Goal: Information Seeking & Learning: Understand process/instructions

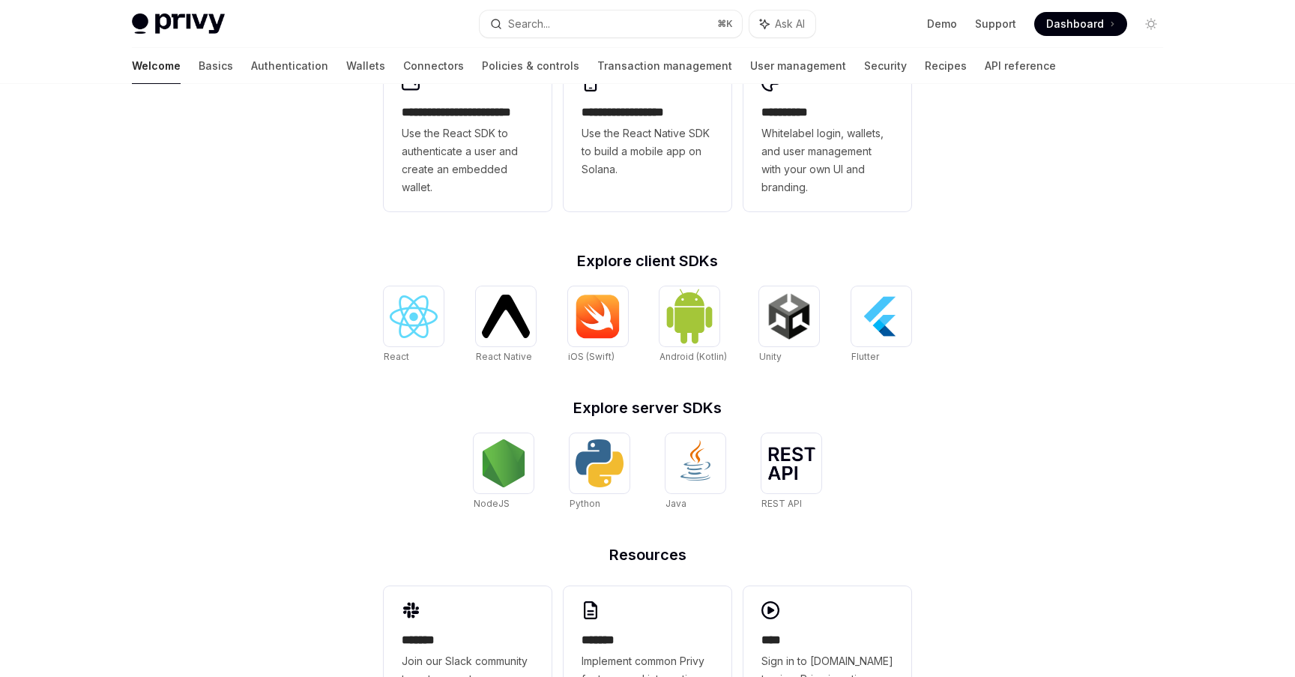
scroll to position [515, 0]
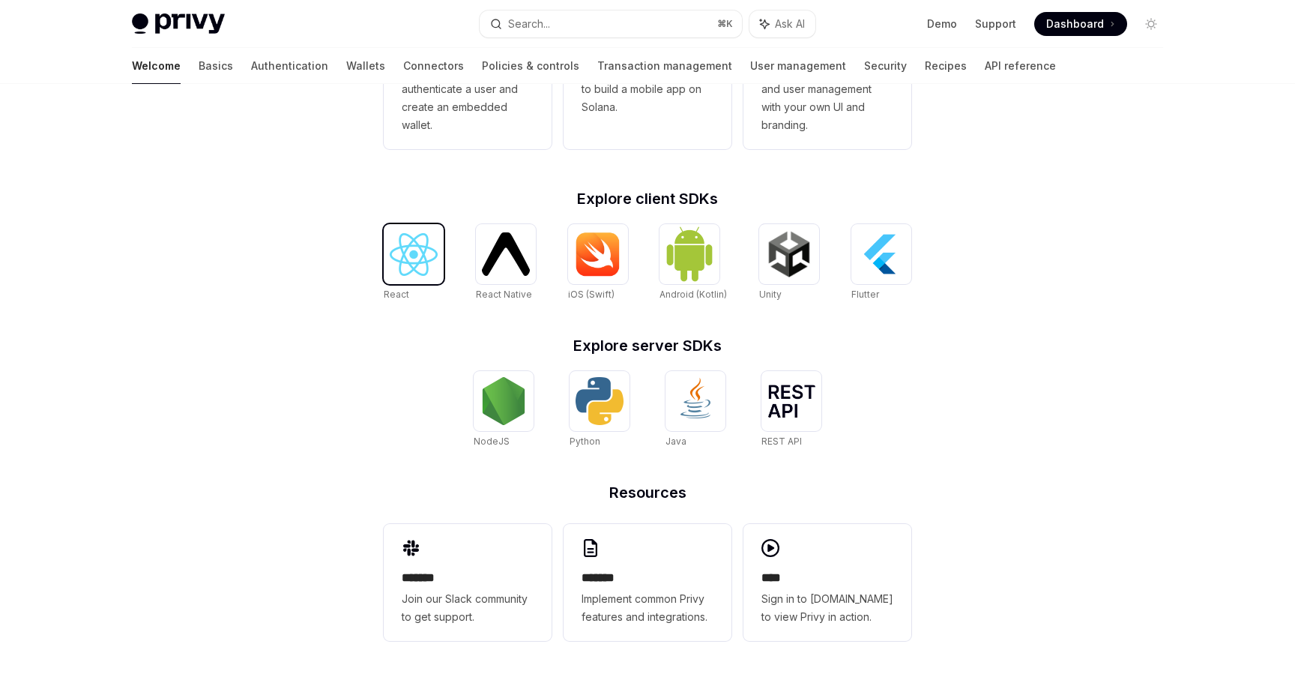
click at [413, 263] on img at bounding box center [414, 254] width 48 height 43
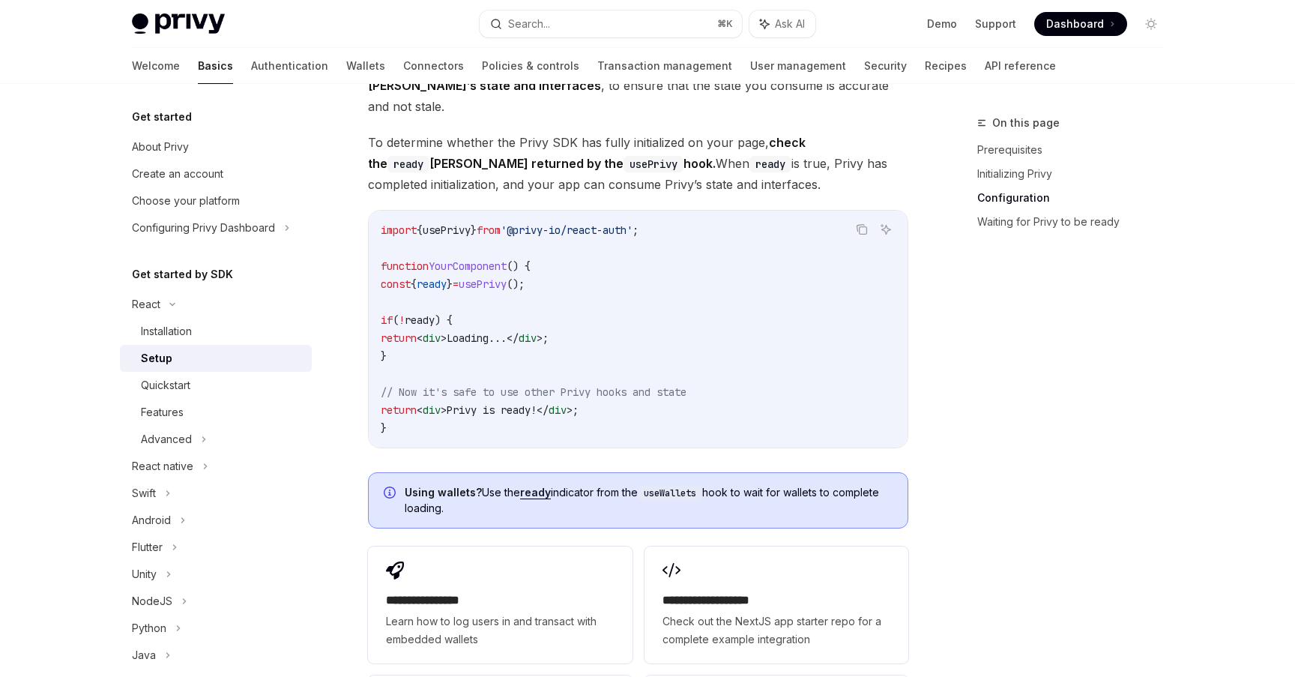
scroll to position [1902, 0]
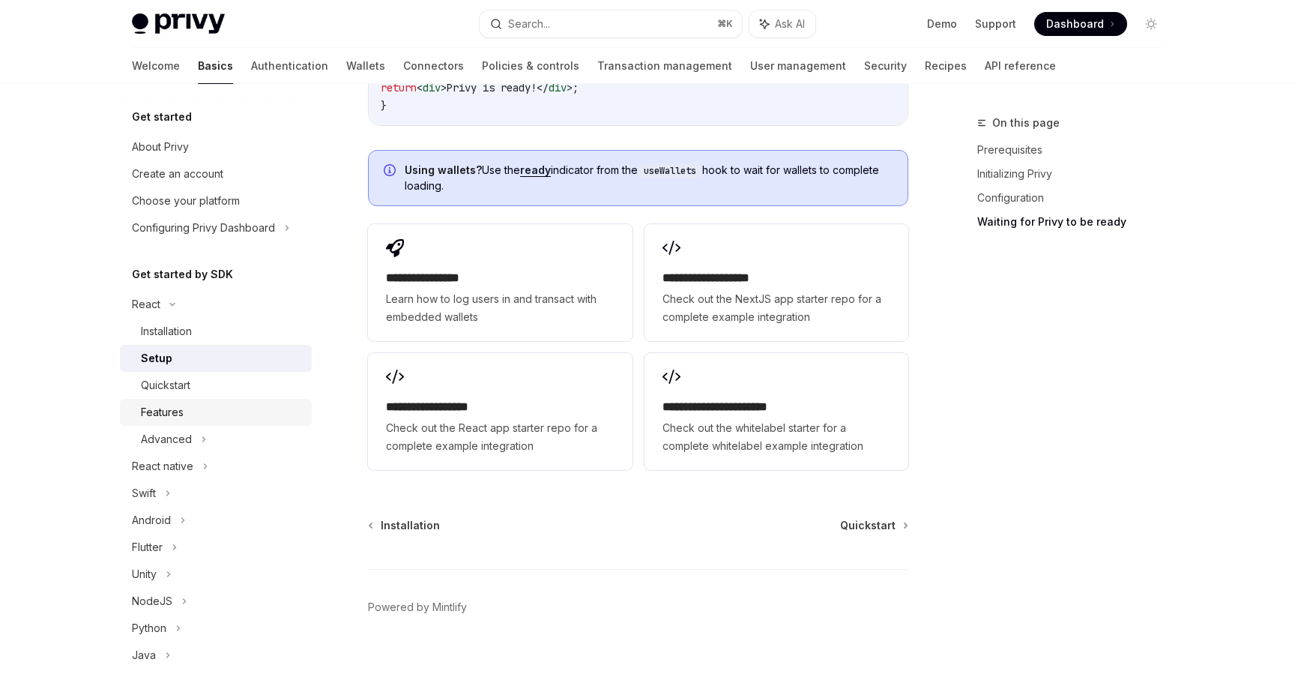
click at [264, 417] on div "Features" at bounding box center [222, 412] width 162 height 18
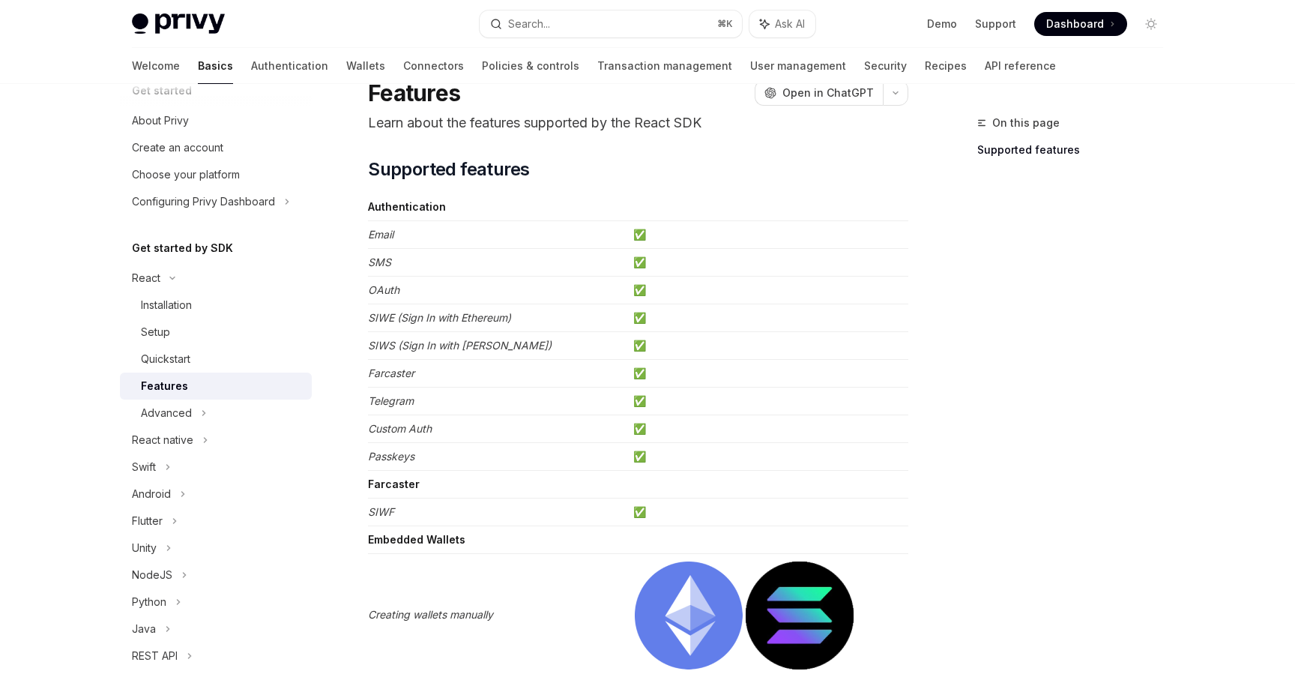
scroll to position [61, 0]
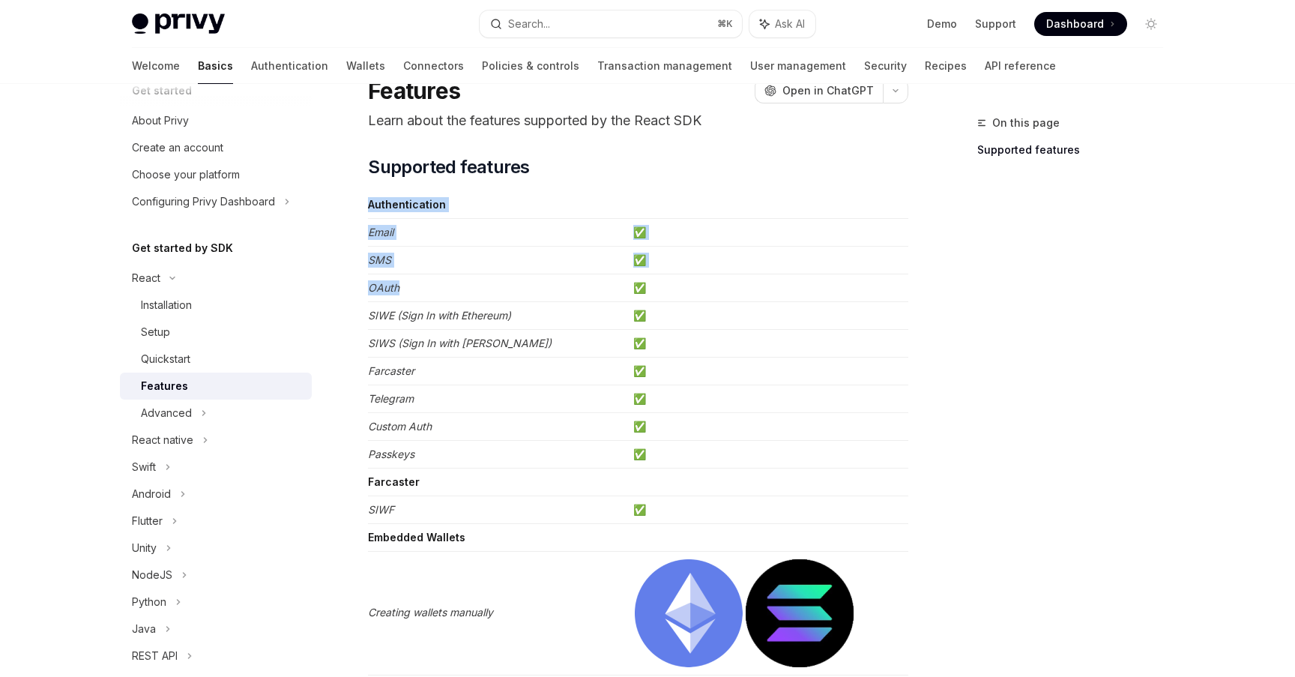
drag, startPoint x: 410, startPoint y: 187, endPoint x: 424, endPoint y: 287, distance: 100.7
click at [424, 287] on td "OAuth" at bounding box center [497, 288] width 259 height 28
drag, startPoint x: 424, startPoint y: 287, endPoint x: 420, endPoint y: 262, distance: 25.0
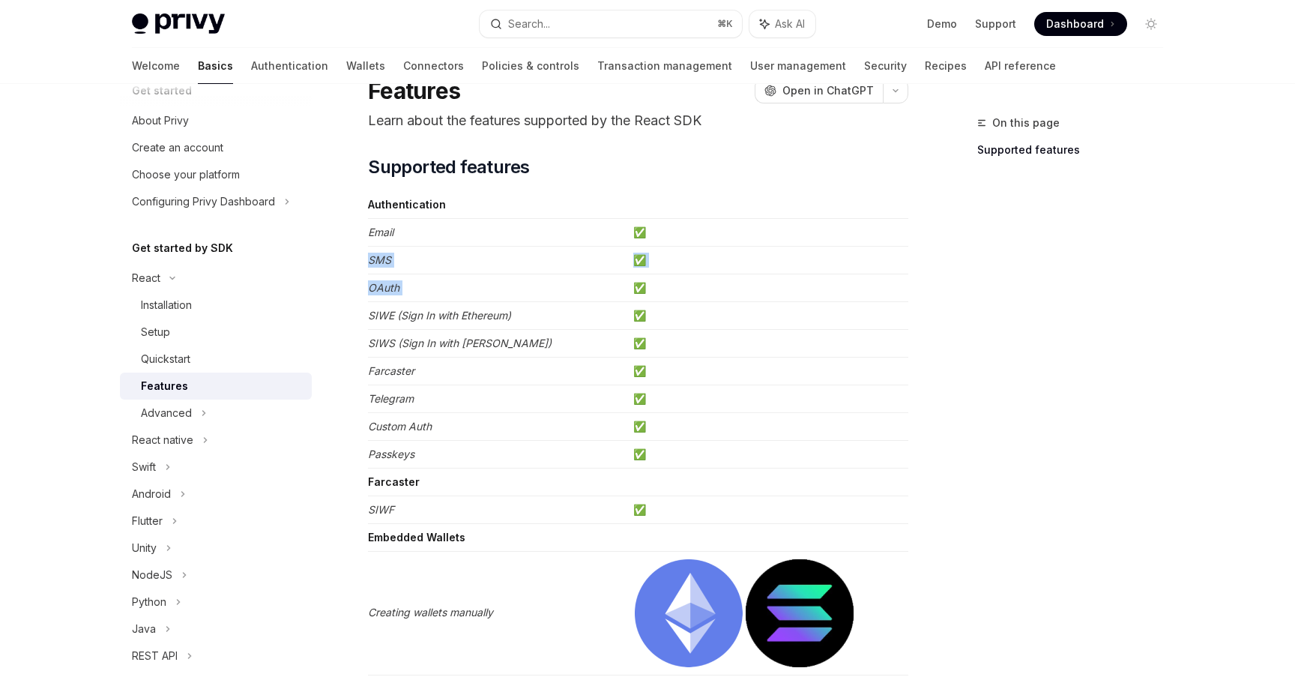
click at [420, 262] on td "SMS" at bounding box center [497, 261] width 259 height 28
drag, startPoint x: 420, startPoint y: 262, endPoint x: 420, endPoint y: 283, distance: 21.0
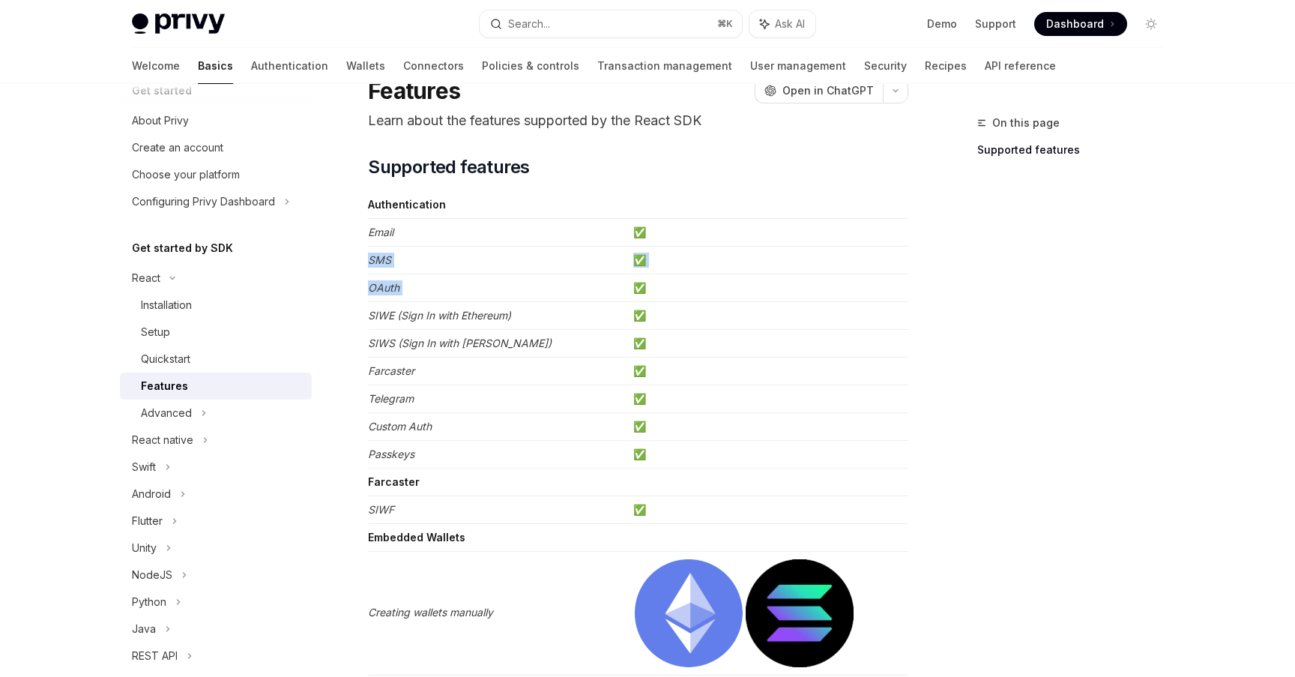
click at [420, 283] on td "OAuth" at bounding box center [497, 288] width 259 height 28
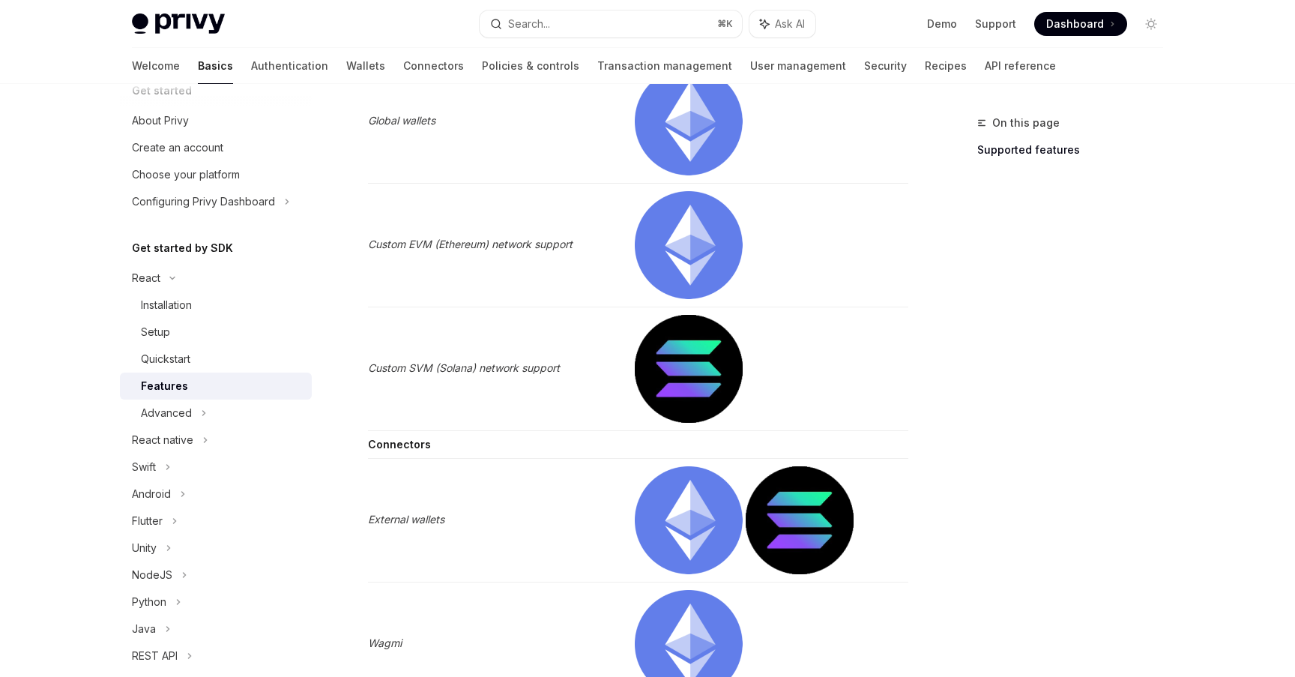
scroll to position [2165, 0]
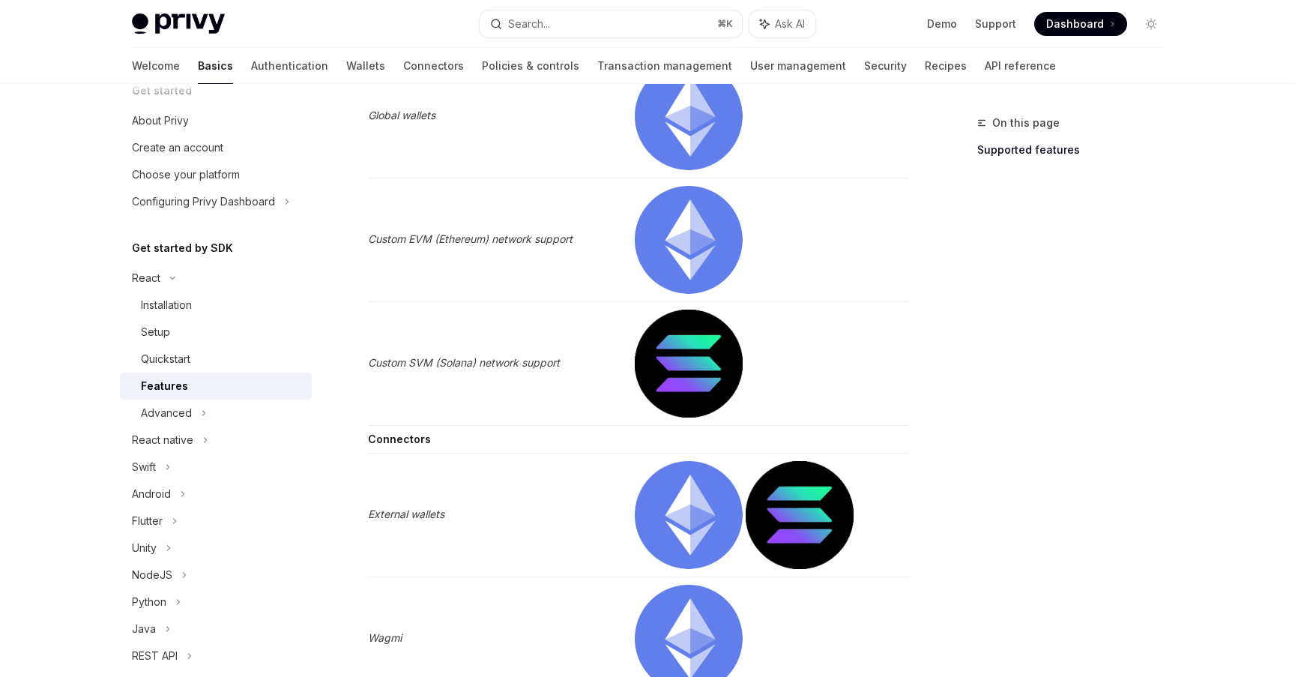
click at [458, 361] on em "Custom SVM (Solana) network support" at bounding box center [464, 362] width 192 height 13
drag, startPoint x: 458, startPoint y: 361, endPoint x: 487, endPoint y: 365, distance: 29.5
click at [487, 365] on em "Custom SVM (Solana) network support" at bounding box center [464, 362] width 192 height 13
drag, startPoint x: 487, startPoint y: 365, endPoint x: 460, endPoint y: 365, distance: 27.0
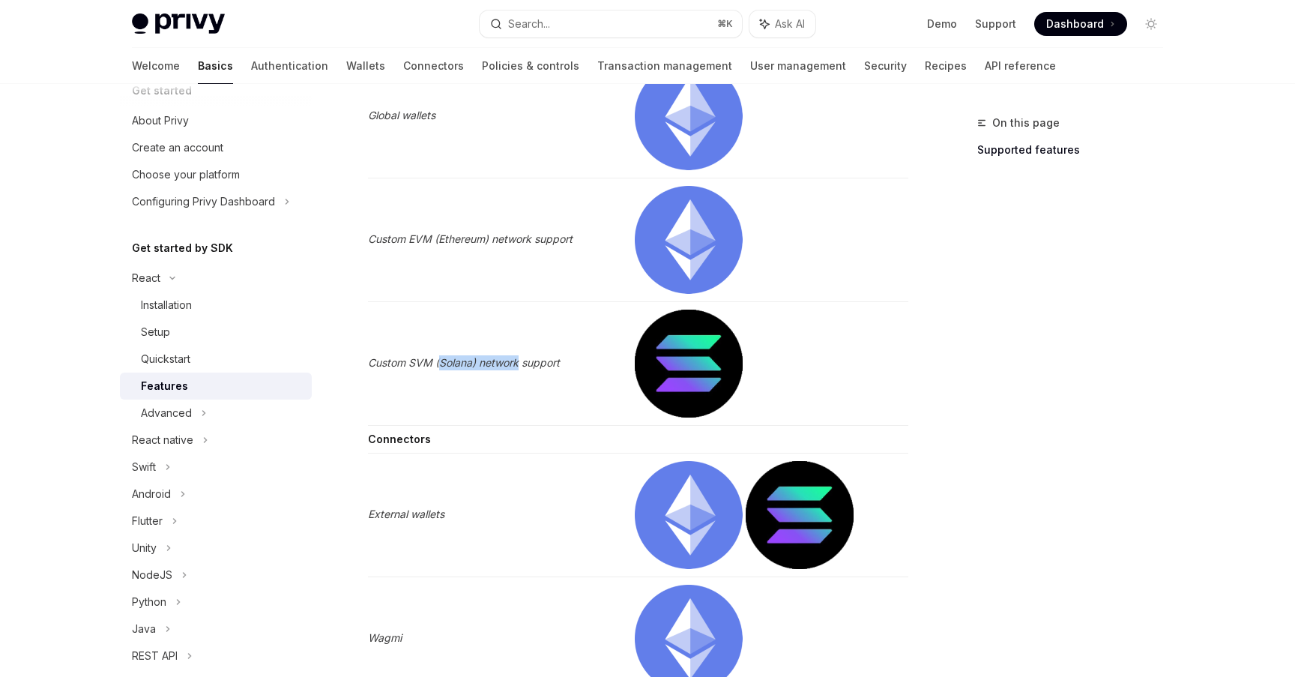
click at [460, 365] on em "Custom SVM (Solana) network support" at bounding box center [464, 362] width 192 height 13
drag, startPoint x: 460, startPoint y: 365, endPoint x: 487, endPoint y: 365, distance: 27.0
click at [486, 365] on em "Custom SVM (Solana) network support" at bounding box center [464, 362] width 192 height 13
click at [487, 365] on em "Custom SVM (Solana) network support" at bounding box center [464, 362] width 192 height 13
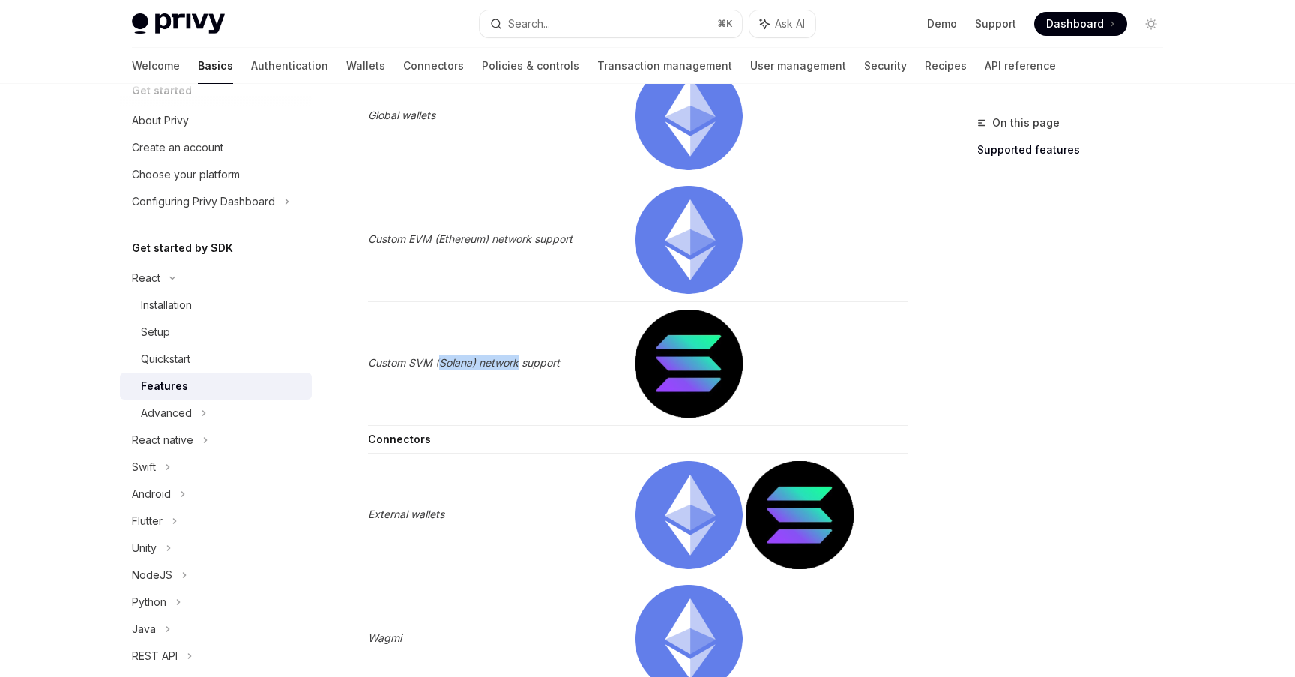
drag, startPoint x: 487, startPoint y: 365, endPoint x: 451, endPoint y: 363, distance: 36.0
click at [451, 363] on em "Custom SVM (Solana) network support" at bounding box center [464, 362] width 192 height 13
drag, startPoint x: 451, startPoint y: 363, endPoint x: 486, endPoint y: 363, distance: 34.5
click at [486, 363] on em "Custom SVM (Solana) network support" at bounding box center [464, 362] width 192 height 13
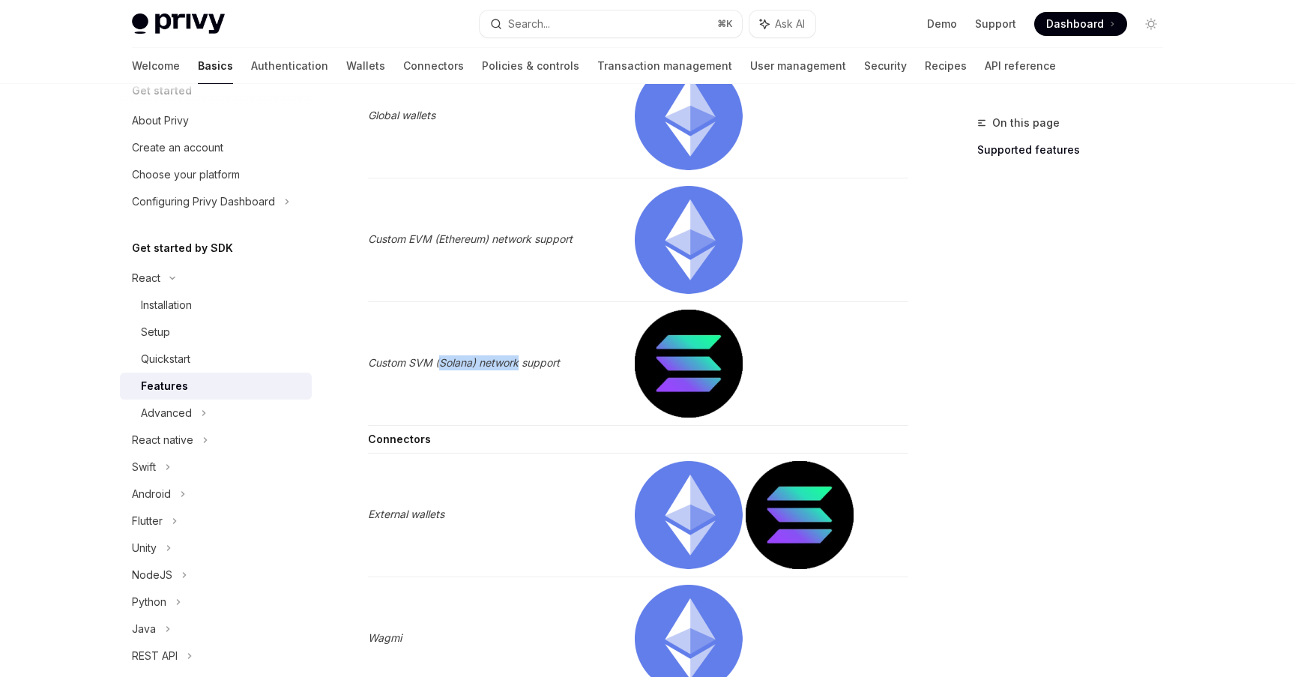
click at [486, 363] on em "Custom SVM (Solana) network support" at bounding box center [464, 362] width 192 height 13
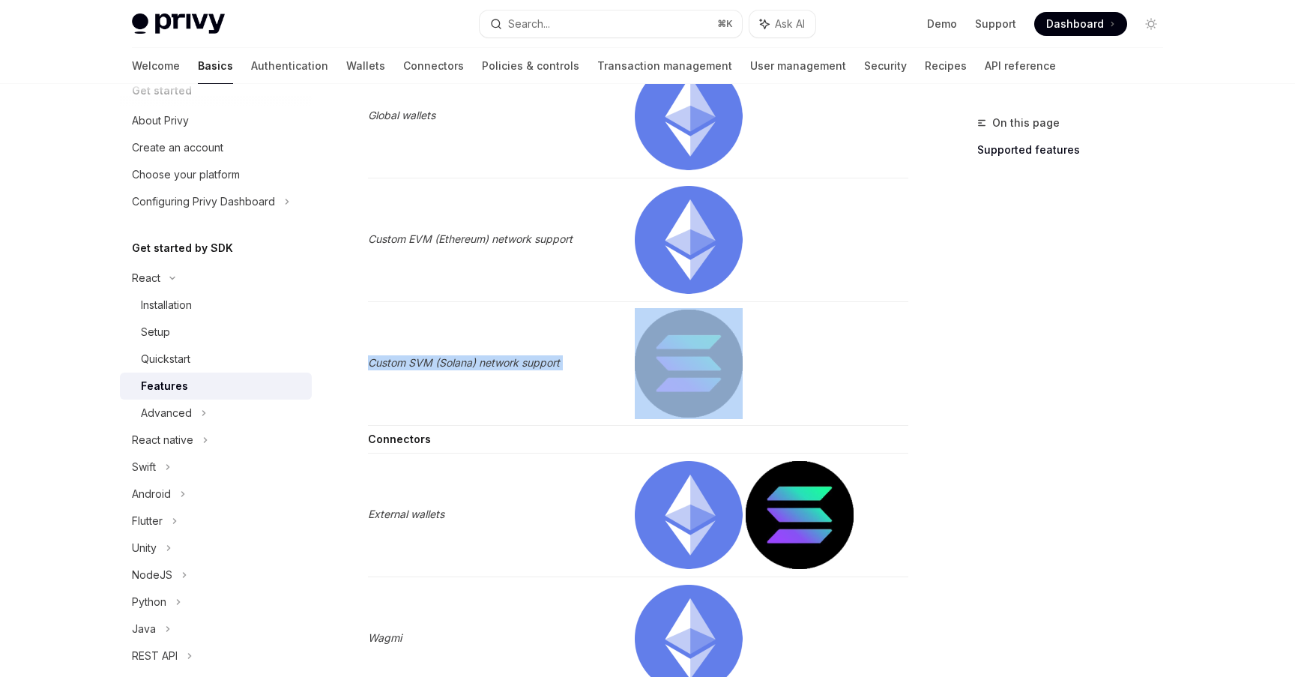
drag, startPoint x: 486, startPoint y: 363, endPoint x: 452, endPoint y: 363, distance: 33.7
click at [452, 363] on em "Custom SVM (Solana) network support" at bounding box center [464, 362] width 192 height 13
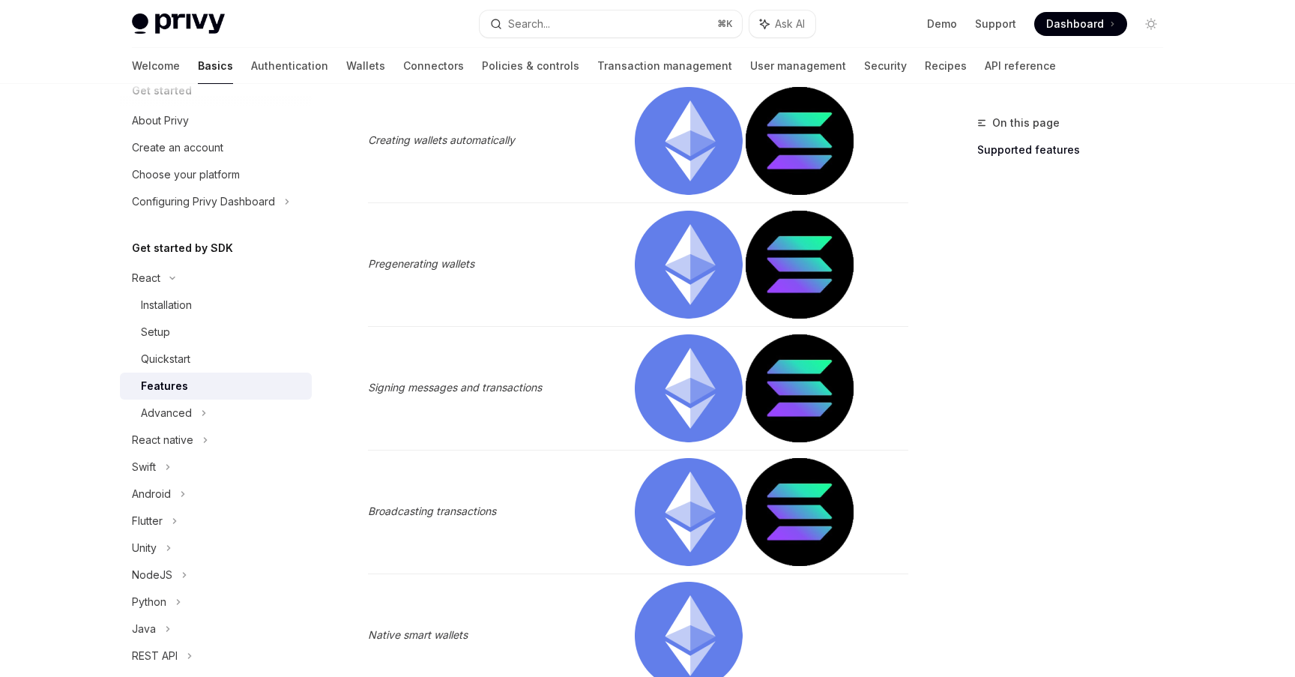
scroll to position [0, 0]
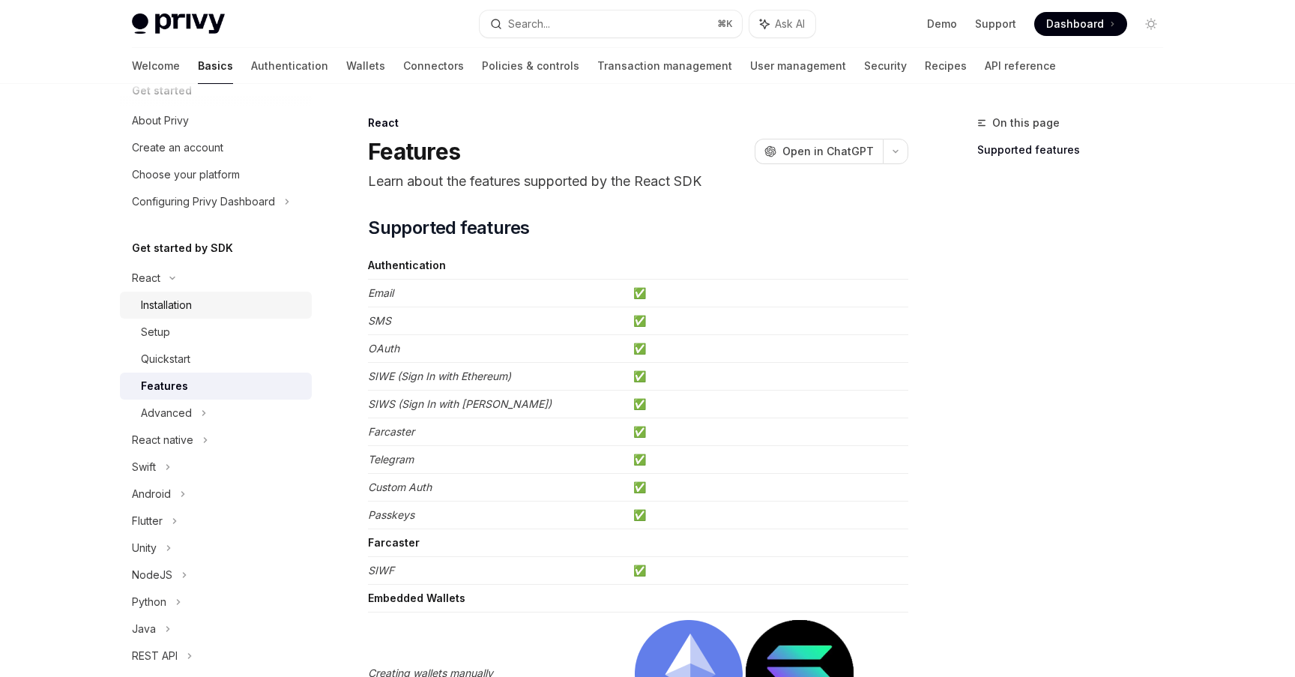
click at [208, 305] on div "Installation" at bounding box center [222, 305] width 162 height 18
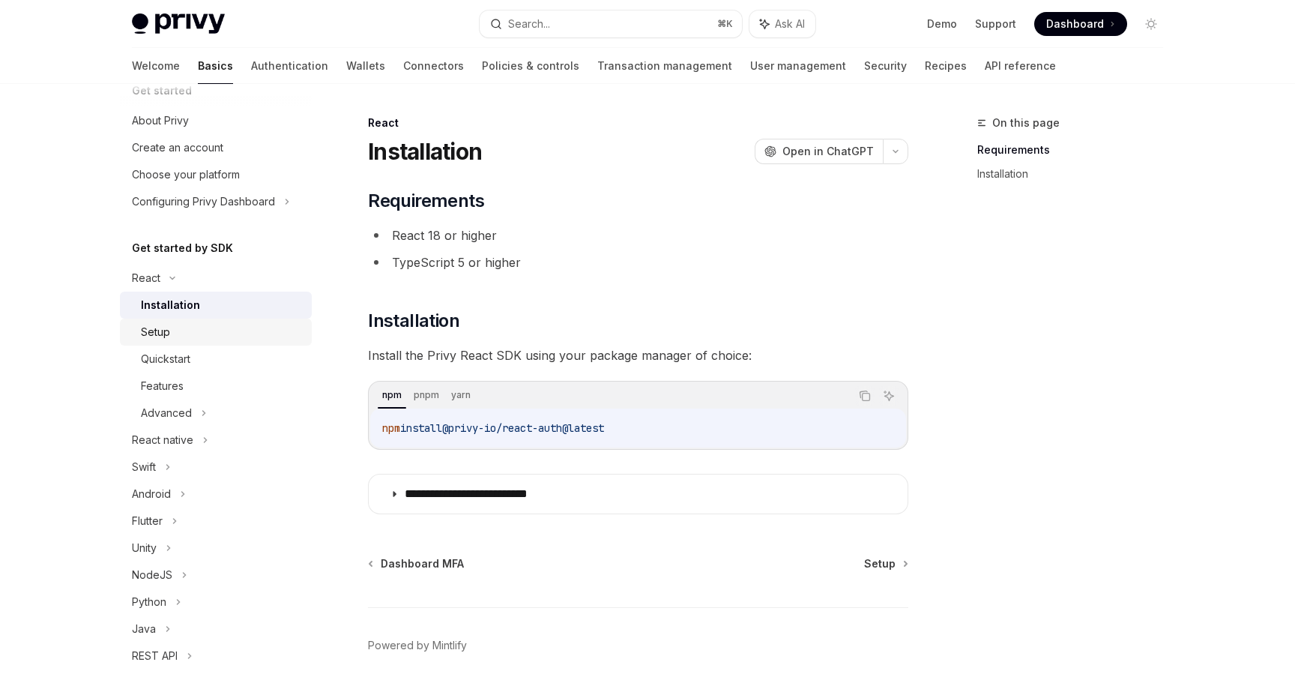
click at [208, 335] on div "Setup" at bounding box center [222, 332] width 162 height 18
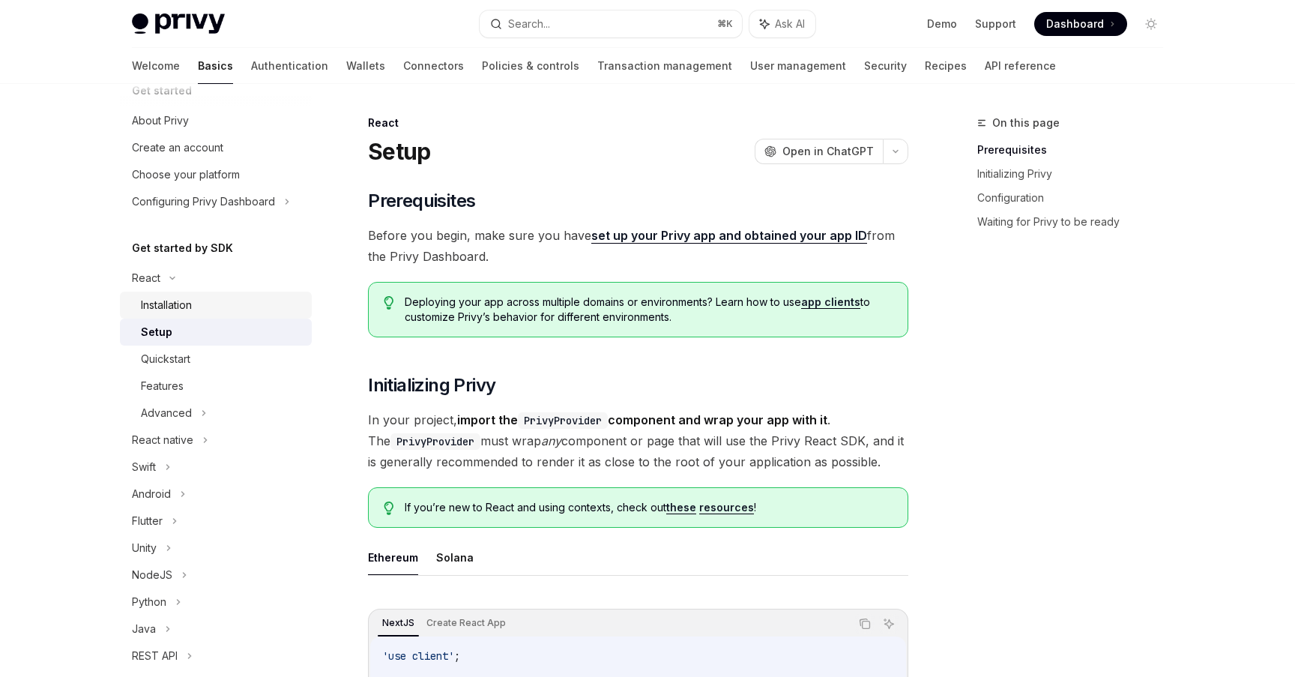
click at [206, 312] on div "Installation" at bounding box center [222, 305] width 162 height 18
type textarea "*"
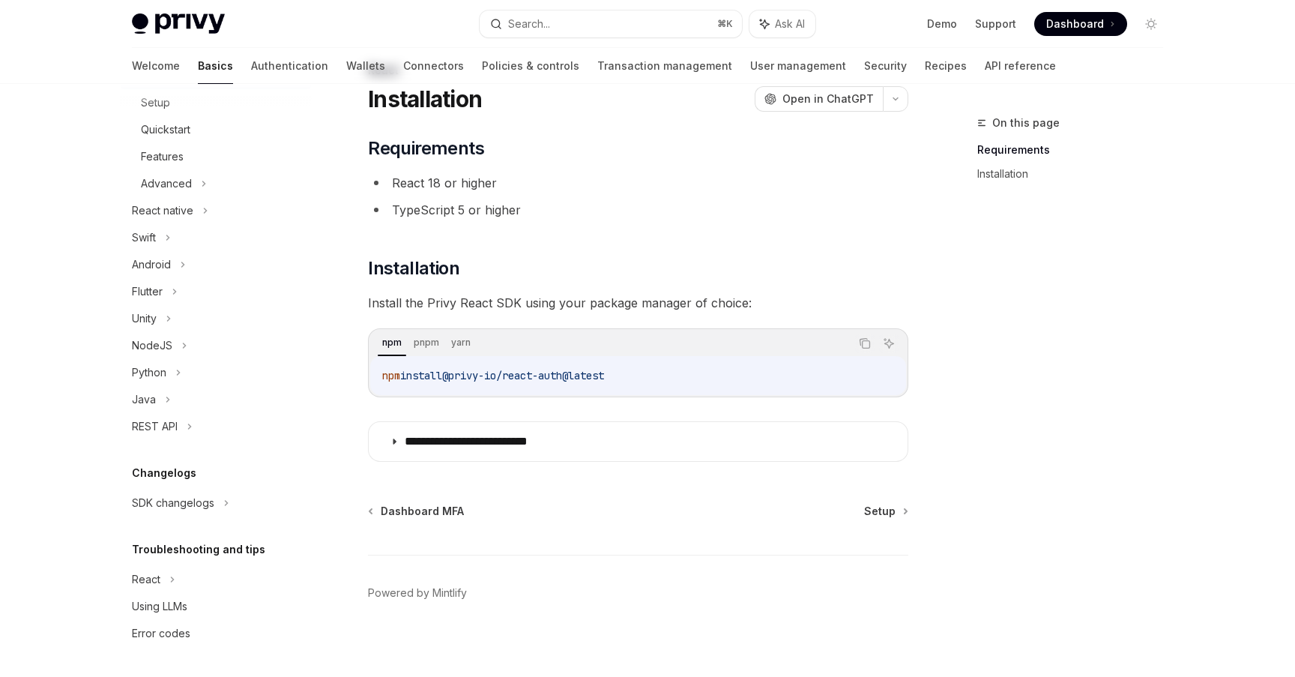
scroll to position [60, 0]
